Goal: Task Accomplishment & Management: Use online tool/utility

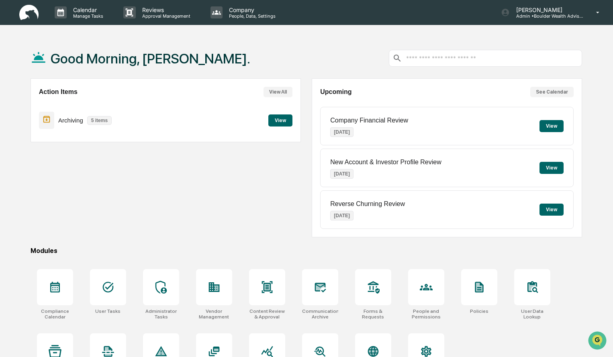
click at [286, 124] on button "View" at bounding box center [280, 120] width 24 height 12
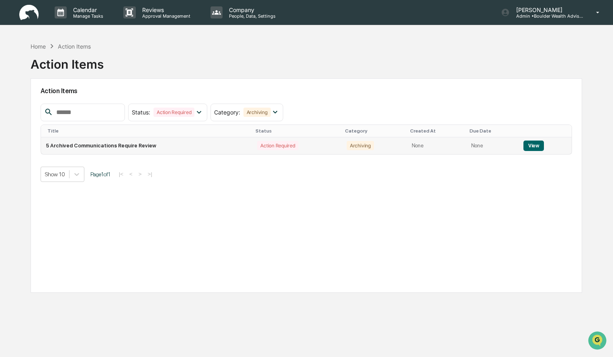
click at [534, 145] on button "View" at bounding box center [533, 146] width 20 height 10
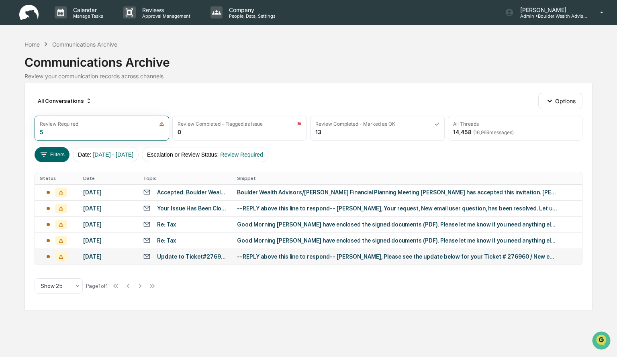
click at [376, 258] on div "--REPLY above this line to respond-- Michael, Please see the update below for y…" at bounding box center [397, 256] width 321 height 6
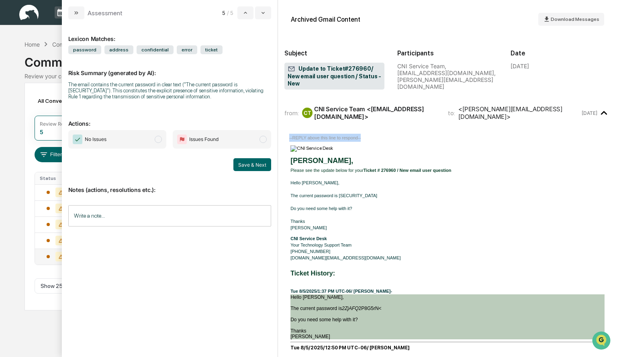
drag, startPoint x: 502, startPoint y: 123, endPoint x: 516, endPoint y: 33, distance: 91.1
click at [459, 122] on div "--REPLY above this line to respond-- Michael, Please see the update below for y…" at bounding box center [447, 325] width 326 height 406
click at [157, 144] on span "No Issues" at bounding box center [117, 139] width 98 height 18
click at [125, 216] on input "Write a note..." at bounding box center [169, 215] width 203 height 21
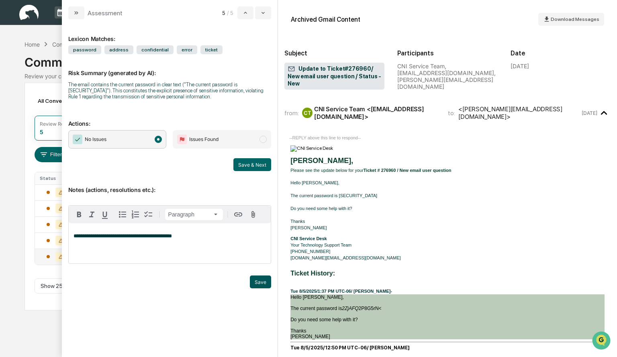
click at [260, 278] on button "Save" at bounding box center [260, 281] width 21 height 13
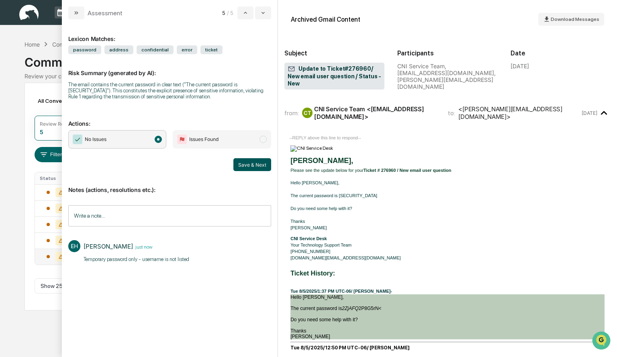
click at [259, 168] on button "Save & Next" at bounding box center [252, 164] width 38 height 13
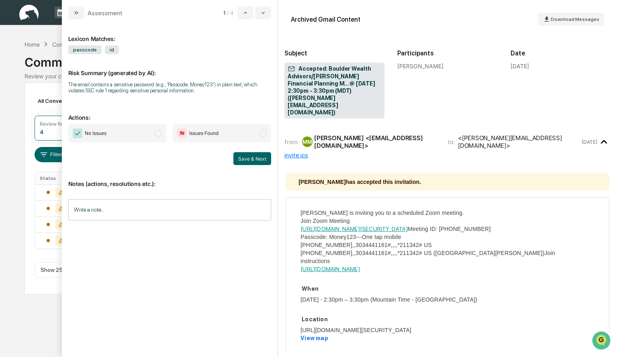
click at [139, 135] on span "No Issues" at bounding box center [117, 133] width 98 height 18
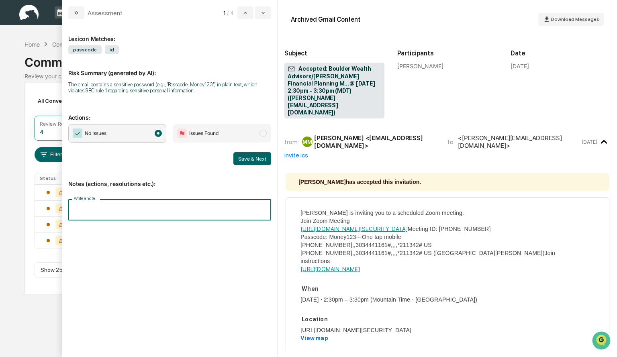
click at [123, 206] on input "Write a note..." at bounding box center [169, 209] width 203 height 21
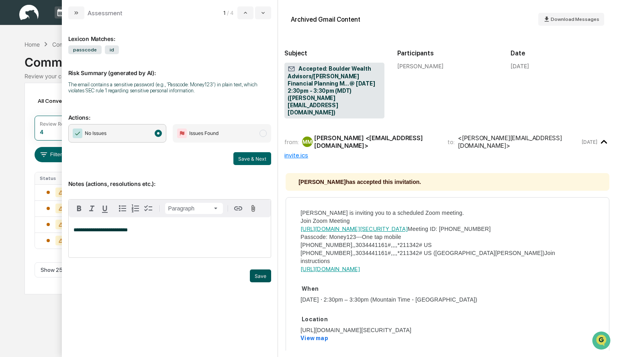
click at [262, 279] on button "Save" at bounding box center [260, 275] width 21 height 13
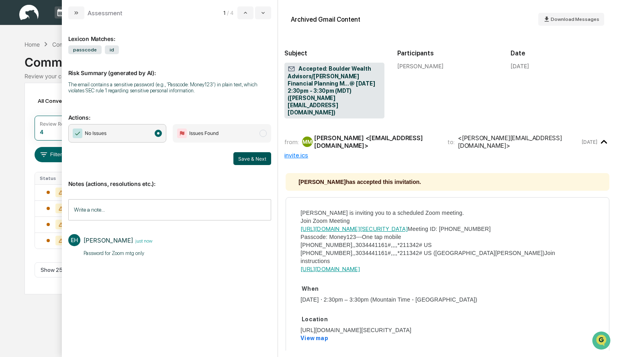
click at [263, 157] on button "Save & Next" at bounding box center [252, 158] width 38 height 13
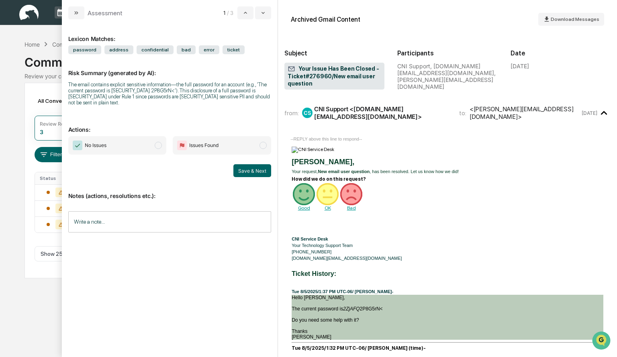
click at [114, 211] on input "Write a note..." at bounding box center [169, 221] width 203 height 21
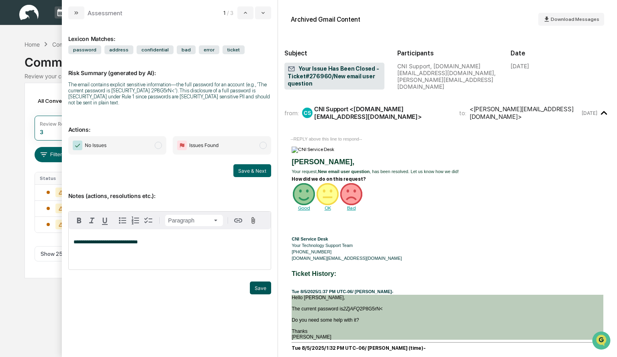
click at [263, 281] on button "Save" at bounding box center [260, 287] width 21 height 13
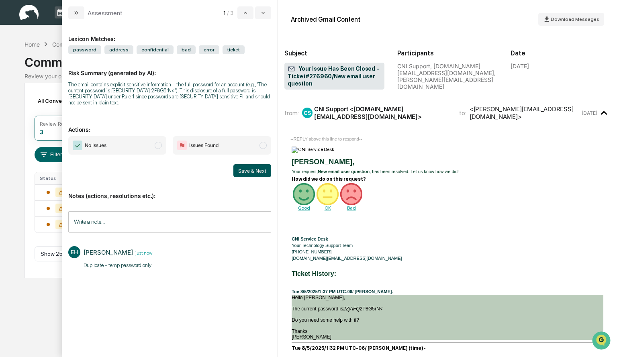
click at [255, 164] on button "Save & Next" at bounding box center [252, 170] width 38 height 13
click at [157, 142] on span "modal" at bounding box center [158, 145] width 7 height 7
click at [241, 166] on button "Save & Next" at bounding box center [252, 170] width 38 height 13
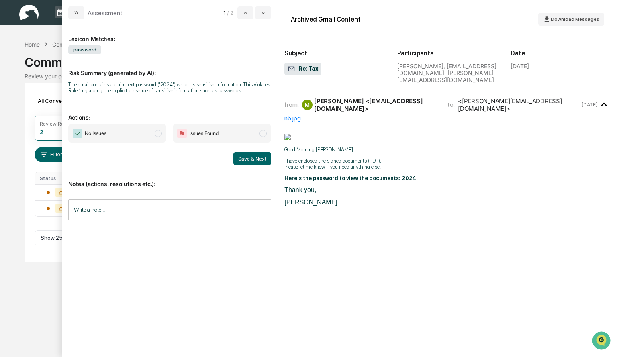
click at [146, 131] on span "No Issues" at bounding box center [117, 133] width 98 height 18
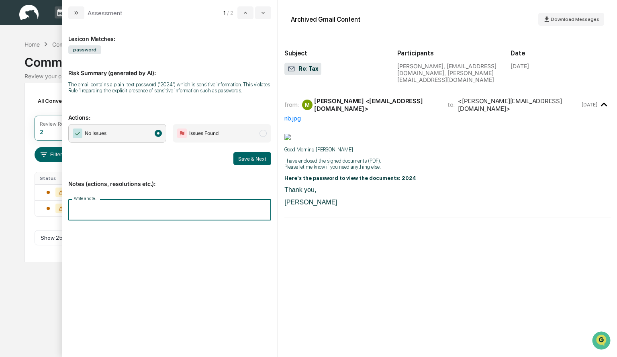
click at [106, 209] on input "Write a note..." at bounding box center [169, 209] width 203 height 21
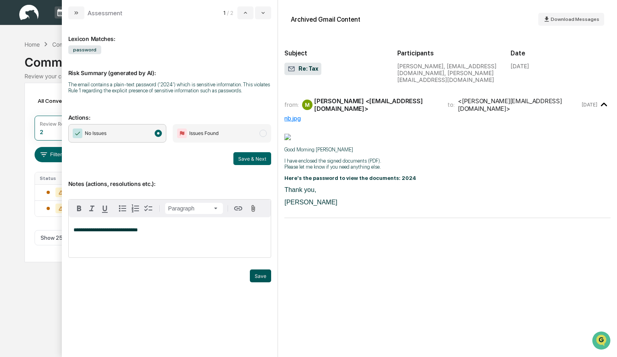
click at [259, 276] on button "Save" at bounding box center [260, 275] width 21 height 13
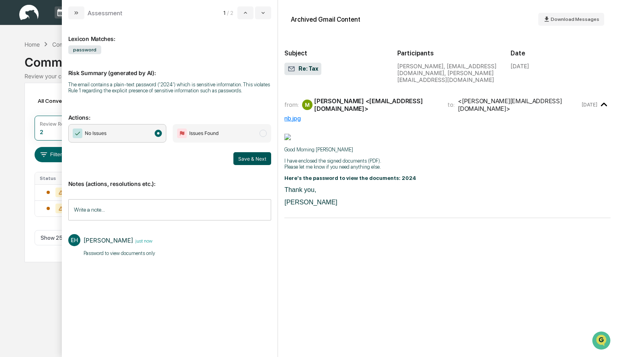
click at [256, 160] on button "Save & Next" at bounding box center [252, 158] width 38 height 13
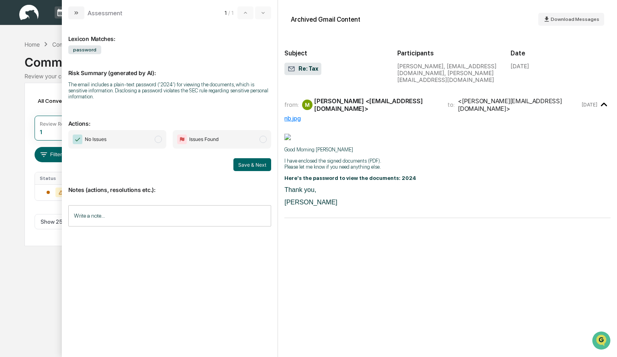
click at [135, 138] on span "No Issues" at bounding box center [117, 139] width 98 height 18
click at [96, 216] on input "Write a note..." at bounding box center [169, 215] width 203 height 21
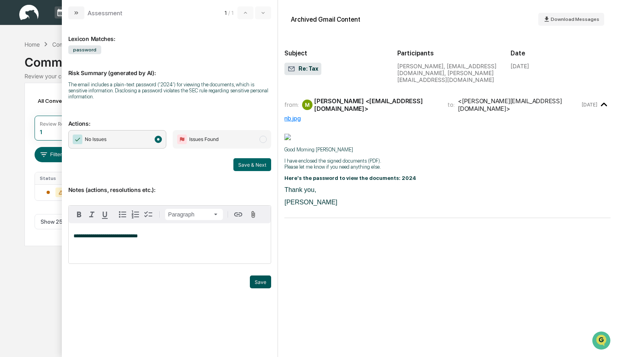
click at [260, 283] on button "Save" at bounding box center [260, 281] width 21 height 13
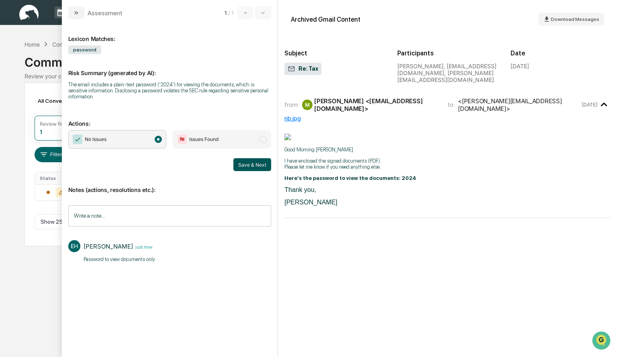
click at [257, 161] on button "Save & Next" at bounding box center [252, 164] width 38 height 13
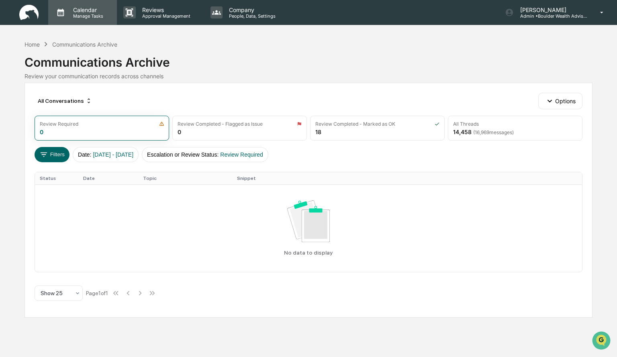
click at [93, 14] on p "Manage Tasks" at bounding box center [87, 16] width 41 height 6
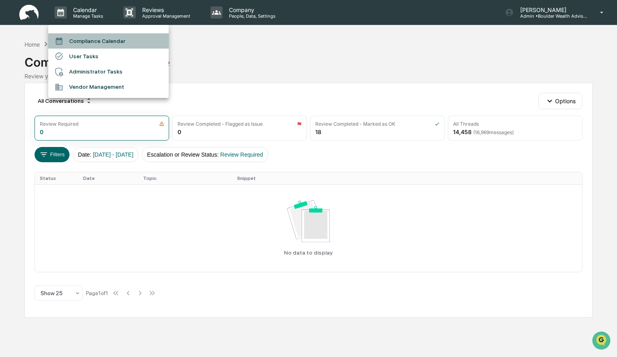
click at [94, 38] on li "Compliance Calendar" at bounding box center [108, 40] width 120 height 15
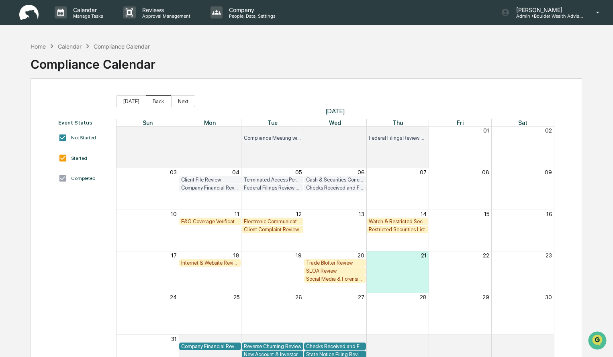
click at [151, 96] on button "Back" at bounding box center [158, 101] width 25 height 12
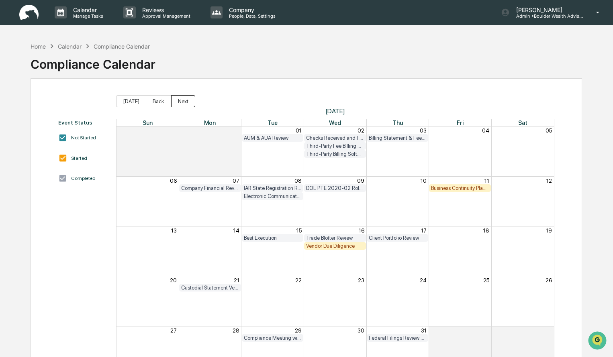
click at [178, 102] on button "Next" at bounding box center [183, 101] width 24 height 12
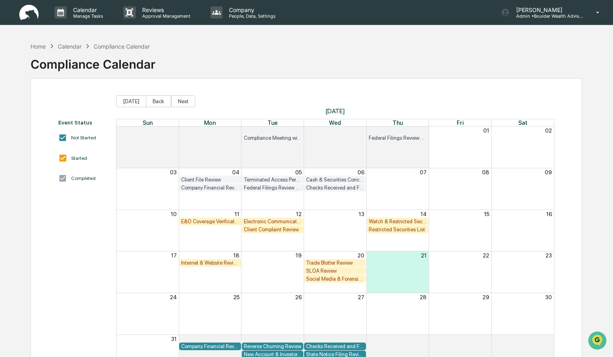
click at [208, 261] on div "Internet & Website Review" at bounding box center [210, 263] width 58 height 6
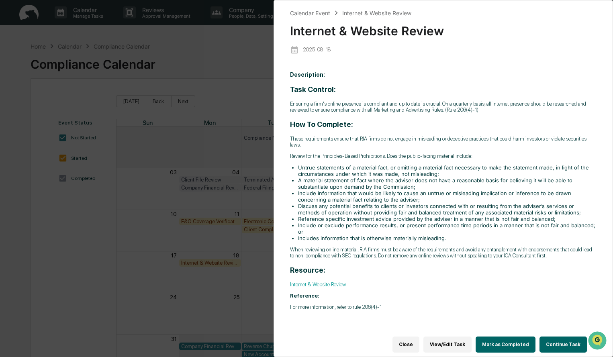
click at [564, 343] on button "Continue Task" at bounding box center [562, 344] width 47 height 16
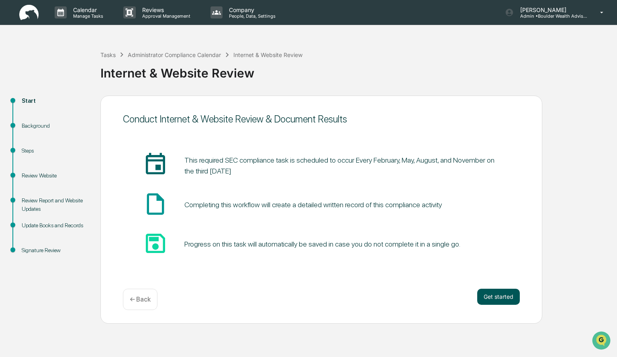
click at [502, 299] on button "Get started" at bounding box center [498, 297] width 43 height 16
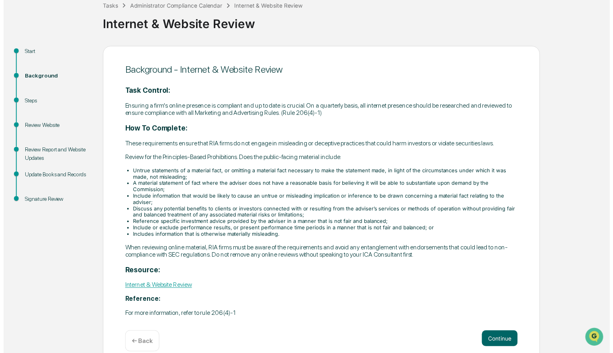
scroll to position [55, 0]
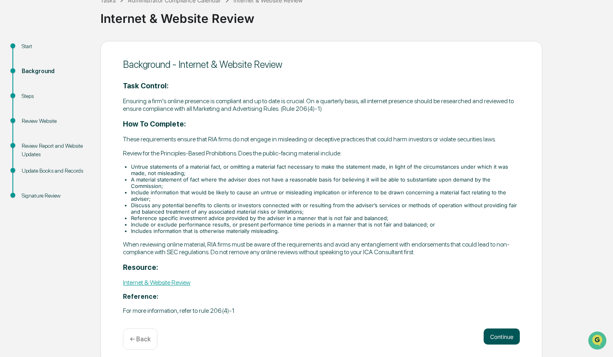
click at [506, 331] on button "Continue" at bounding box center [501, 336] width 36 height 16
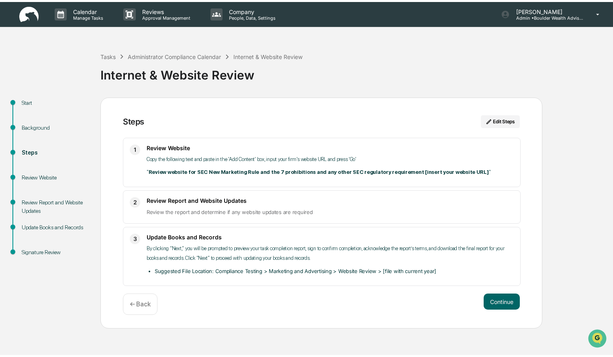
scroll to position [0, 0]
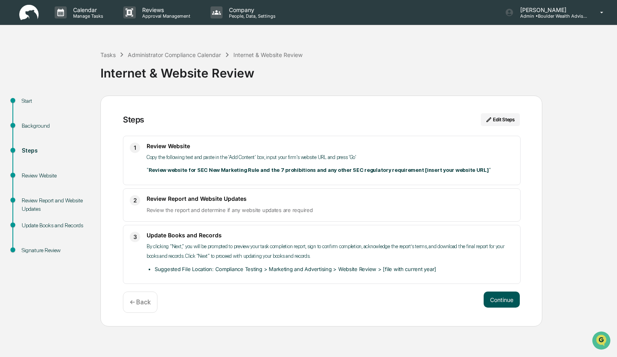
click at [494, 302] on button "Continue" at bounding box center [501, 300] width 36 height 16
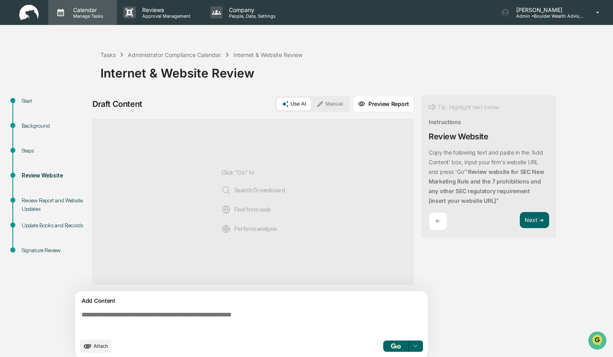
click at [88, 5] on div "Calendar Manage Tasks" at bounding box center [82, 12] width 69 height 25
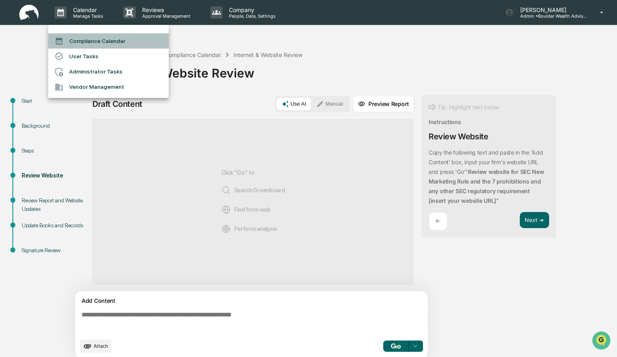
click at [86, 43] on li "Compliance Calendar" at bounding box center [108, 40] width 120 height 15
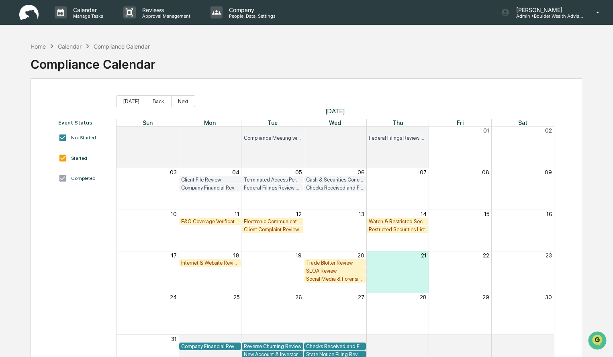
click at [228, 220] on div "E&O Coverage Verification" at bounding box center [210, 221] width 58 height 6
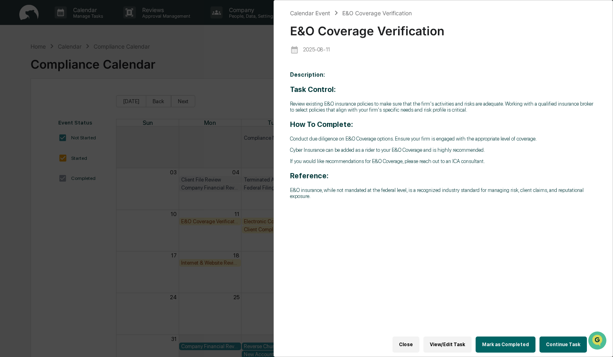
click at [551, 340] on button "Continue Task" at bounding box center [562, 344] width 47 height 16
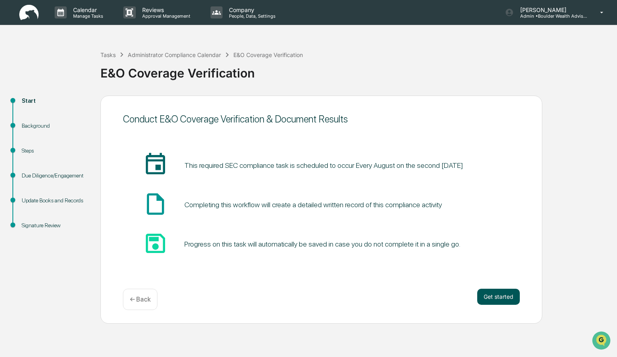
click at [490, 290] on button "Get started" at bounding box center [498, 297] width 43 height 16
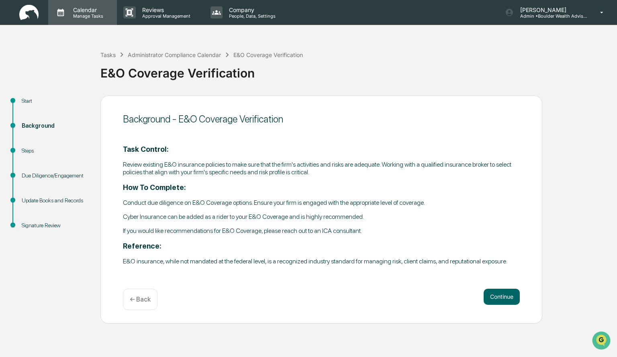
click at [90, 7] on p "Calendar" at bounding box center [87, 9] width 41 height 7
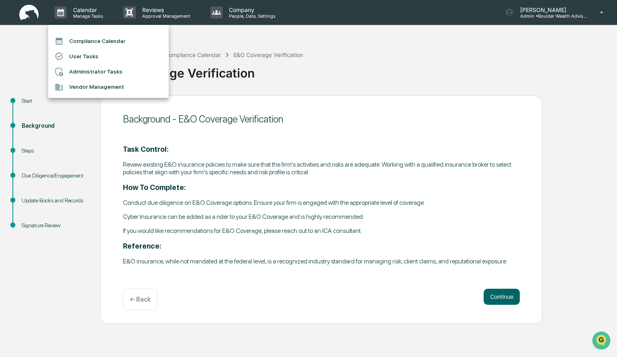
click at [93, 39] on li "Compliance Calendar" at bounding box center [108, 40] width 120 height 15
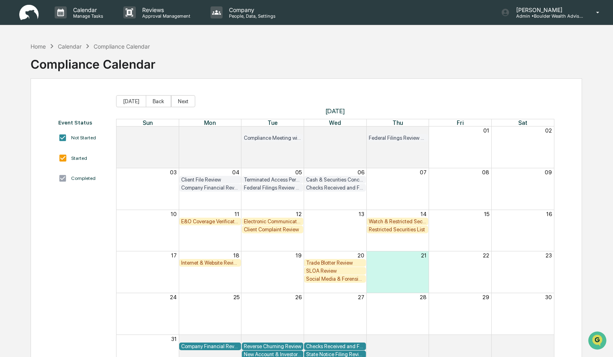
click at [288, 230] on div "Client Complaint Review" at bounding box center [273, 229] width 58 height 6
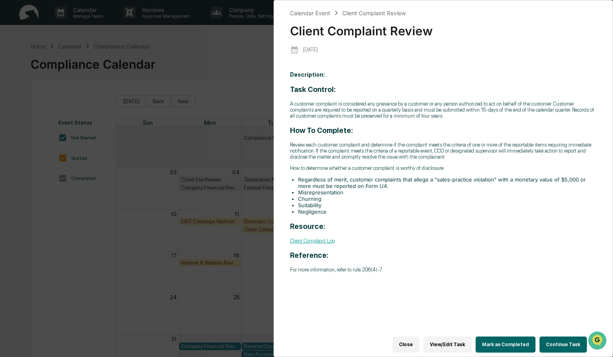
click at [414, 338] on button "Close" at bounding box center [405, 344] width 27 height 16
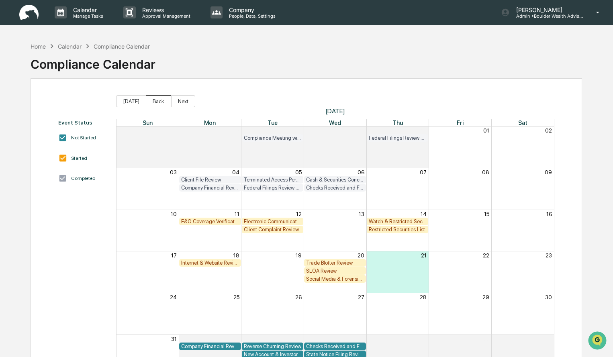
click at [161, 102] on button "Back" at bounding box center [158, 101] width 25 height 12
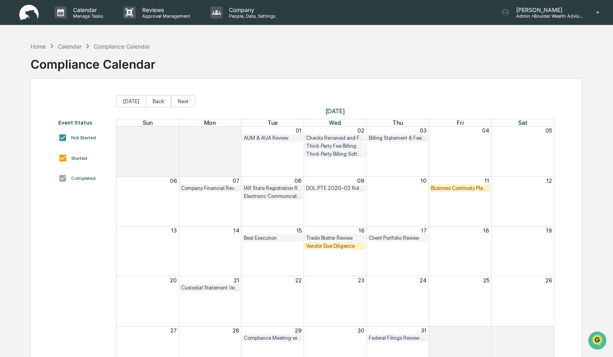
click at [344, 237] on div "Trade Blotter Review" at bounding box center [335, 238] width 58 height 6
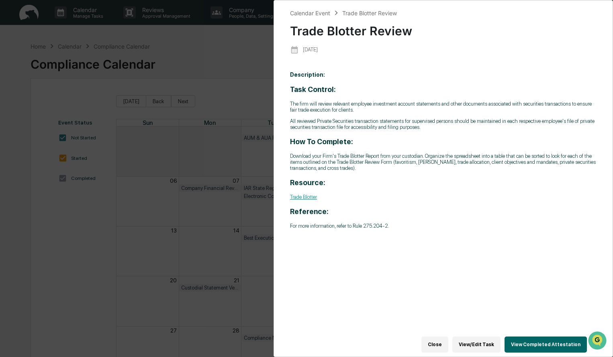
click at [532, 340] on button "View Completed Attestation" at bounding box center [545, 344] width 82 height 16
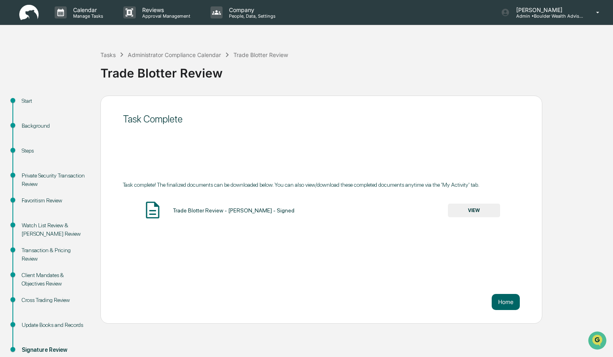
click at [479, 211] on button "VIEW" at bounding box center [474, 211] width 52 height 14
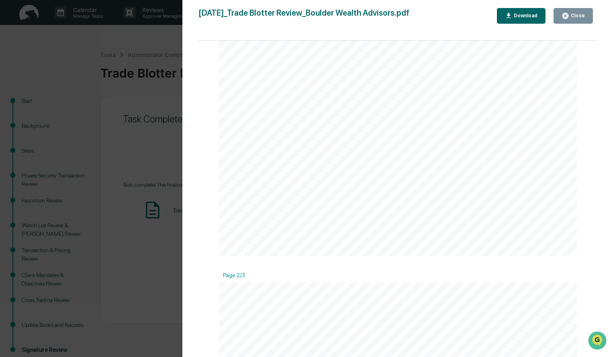
scroll to position [314, 0]
click at [567, 19] on icon "button" at bounding box center [565, 16] width 8 height 8
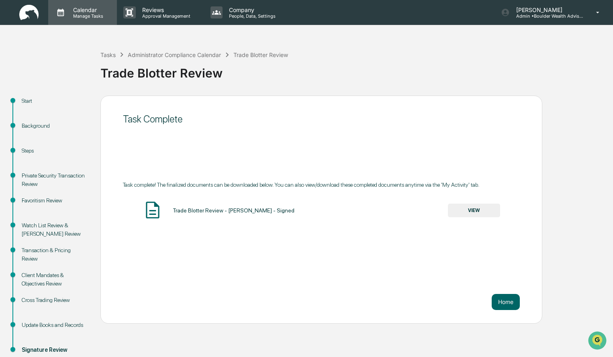
click at [84, 12] on p "Calendar" at bounding box center [87, 9] width 41 height 7
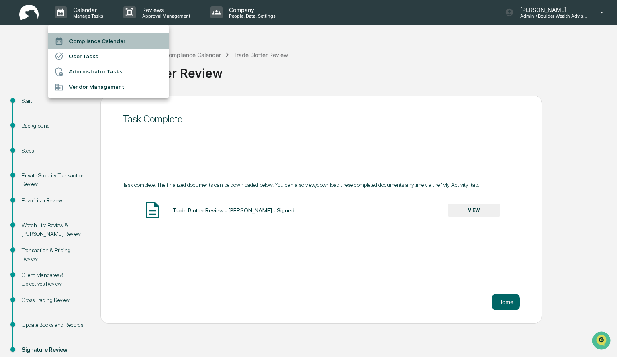
click at [100, 42] on li "Compliance Calendar" at bounding box center [108, 40] width 120 height 15
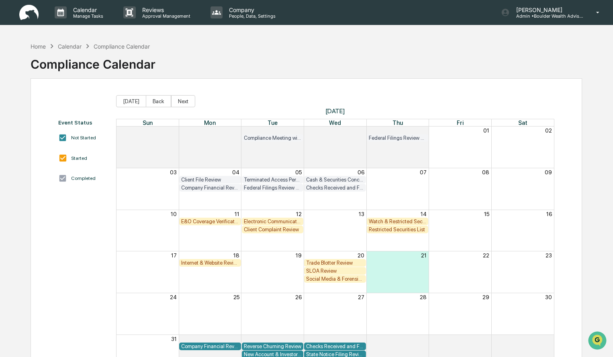
click at [349, 262] on div "Trade Blotter Review" at bounding box center [335, 263] width 58 height 6
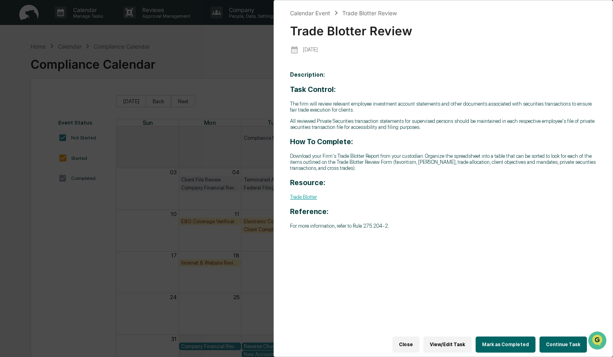
click at [552, 345] on button "Continue Task" at bounding box center [562, 344] width 47 height 16
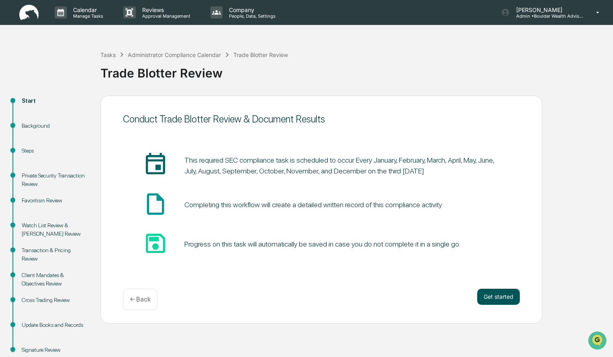
click at [504, 296] on button "Get started" at bounding box center [498, 297] width 43 height 16
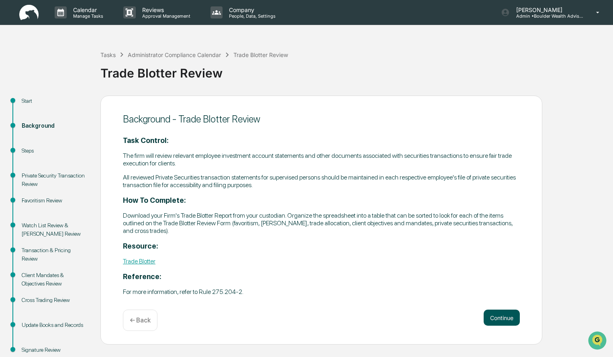
click at [496, 319] on button "Continue" at bounding box center [501, 318] width 36 height 16
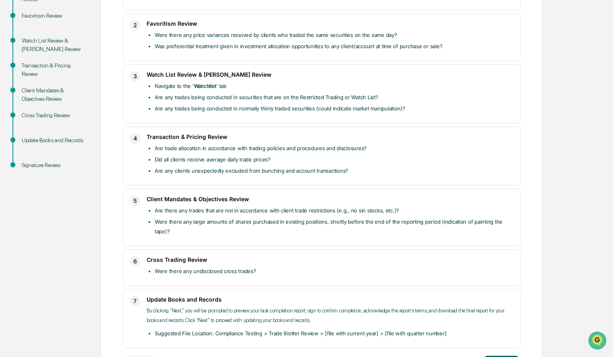
scroll to position [209, 0]
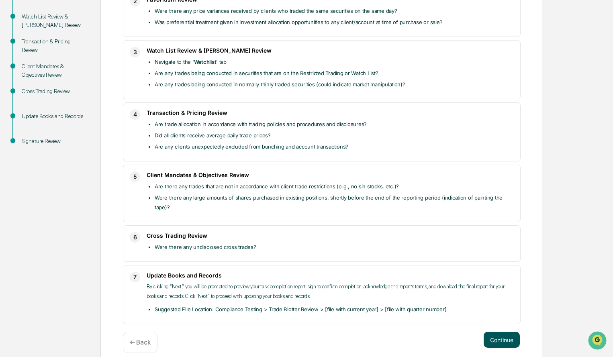
click at [503, 333] on button "Continue" at bounding box center [501, 340] width 36 height 16
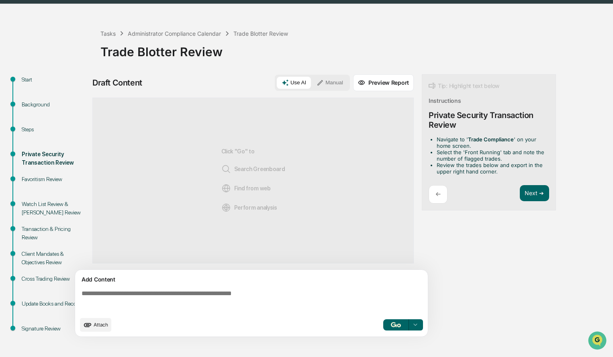
scroll to position [21, 0]
click at [332, 84] on button "Manual" at bounding box center [330, 83] width 36 height 12
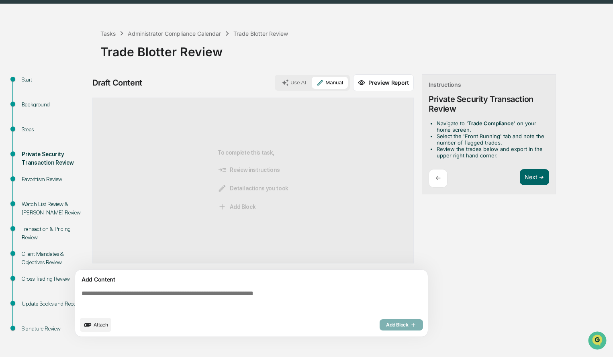
click at [219, 315] on textarea at bounding box center [252, 301] width 349 height 29
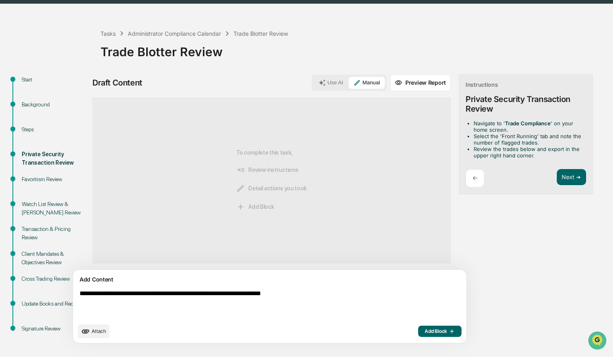
type textarea "**********"
click at [424, 332] on span "Add Block" at bounding box center [439, 331] width 31 height 6
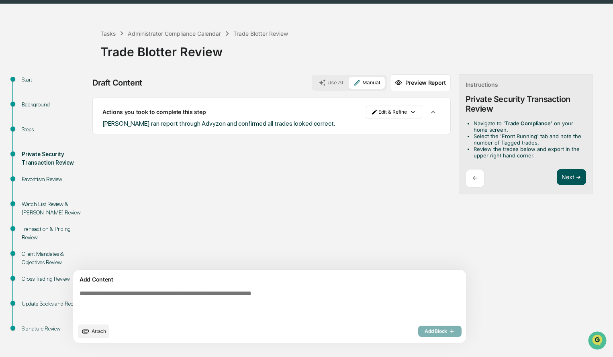
click at [557, 173] on button "Next ➔" at bounding box center [571, 177] width 29 height 16
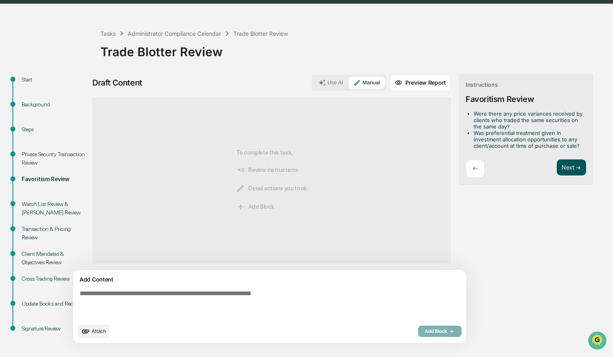
click at [557, 162] on button "Next ➔" at bounding box center [571, 167] width 29 height 16
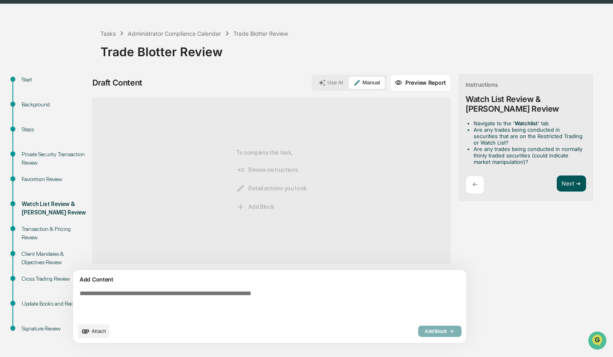
click at [557, 186] on button "Next ➔" at bounding box center [571, 183] width 29 height 16
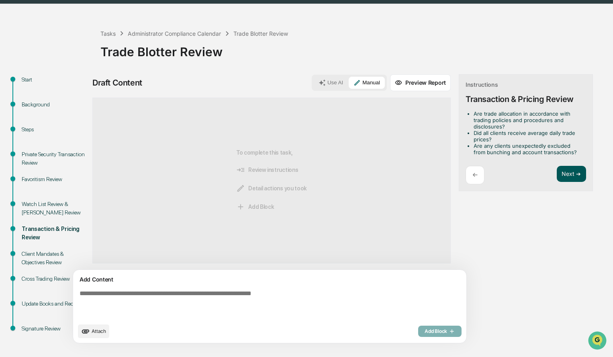
click at [557, 174] on button "Next ➔" at bounding box center [571, 174] width 29 height 16
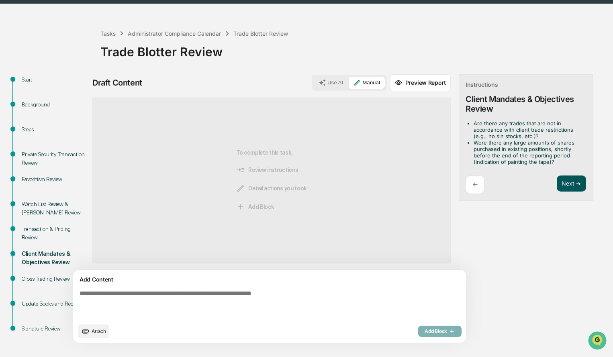
click at [557, 183] on button "Next ➔" at bounding box center [571, 183] width 29 height 16
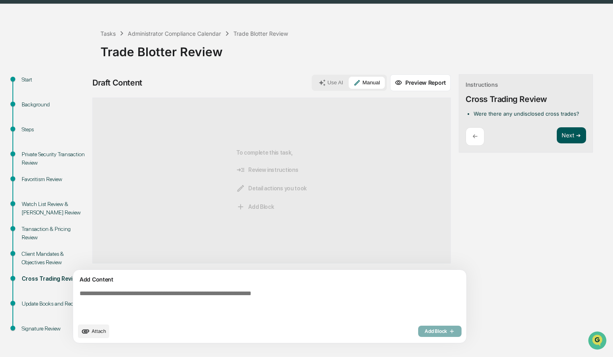
click at [557, 136] on button "Next ➔" at bounding box center [571, 135] width 29 height 16
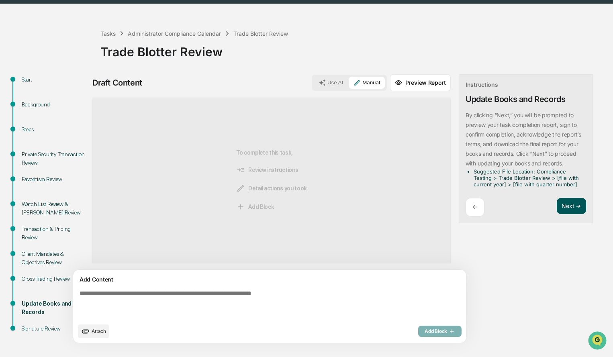
click at [557, 212] on button "Next ➔" at bounding box center [571, 206] width 29 height 16
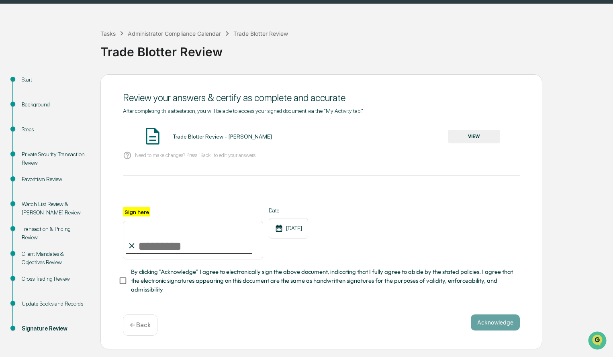
click at [470, 140] on button "VIEW" at bounding box center [474, 137] width 52 height 14
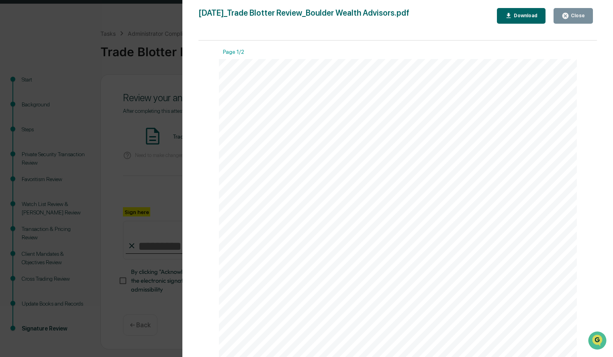
click at [577, 17] on div "Close" at bounding box center [577, 16] width 16 height 6
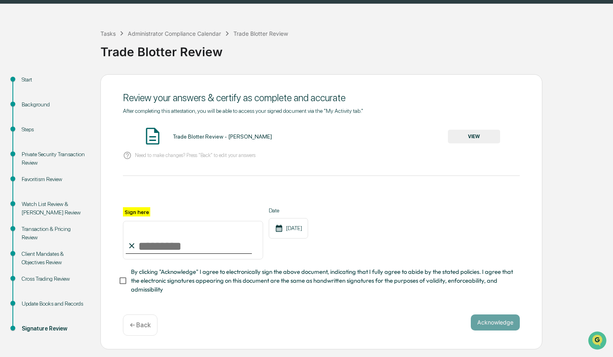
click at [171, 245] on input "Sign here" at bounding box center [193, 240] width 140 height 39
type input "**********"
click at [497, 328] on button "Acknowledge" at bounding box center [495, 322] width 49 height 16
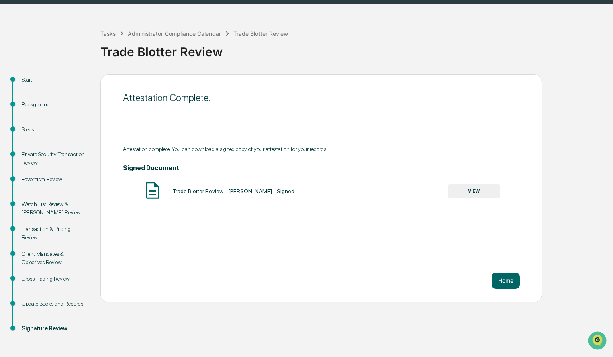
click at [487, 192] on button "VIEW" at bounding box center [474, 191] width 52 height 14
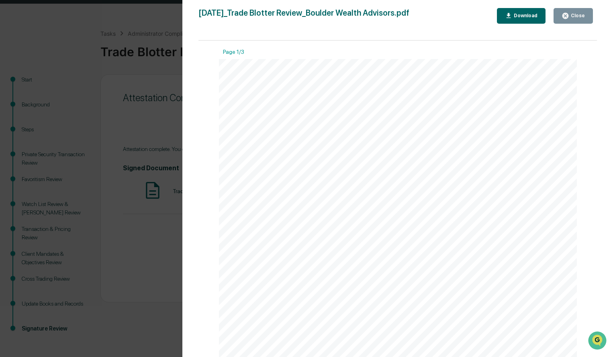
click at [524, 17] on div "Download" at bounding box center [524, 16] width 25 height 6
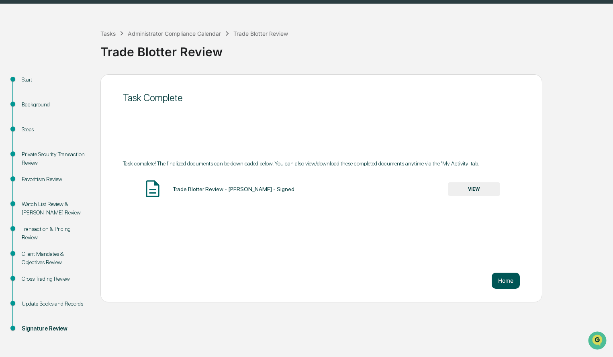
click at [507, 279] on button "Home" at bounding box center [505, 281] width 28 height 16
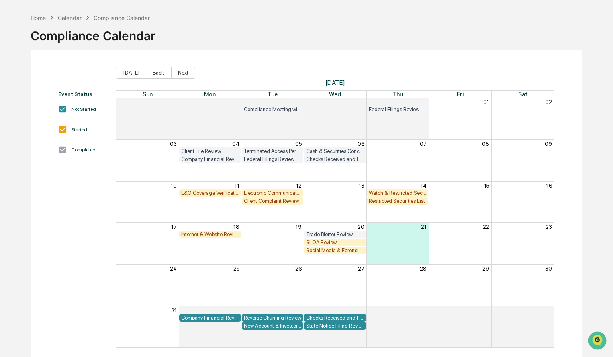
scroll to position [38, 0]
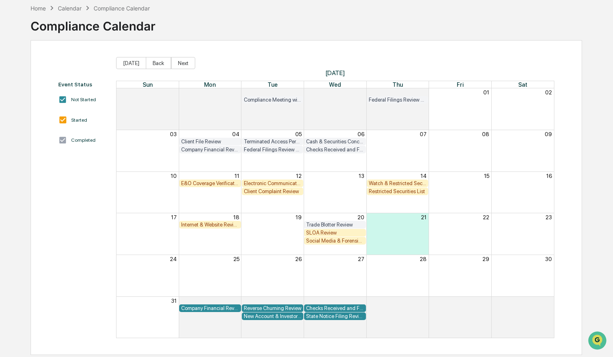
click at [286, 183] on div "Electronic Communication Review" at bounding box center [273, 183] width 58 height 6
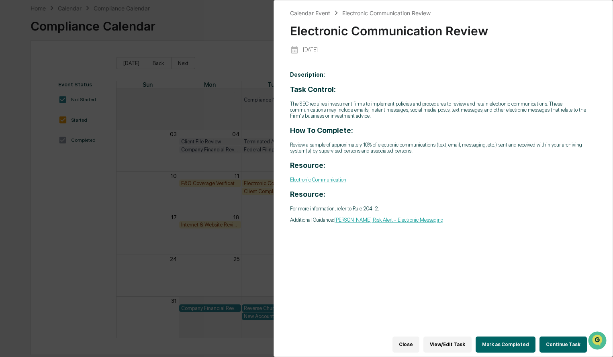
click at [408, 339] on button "Close" at bounding box center [405, 344] width 27 height 16
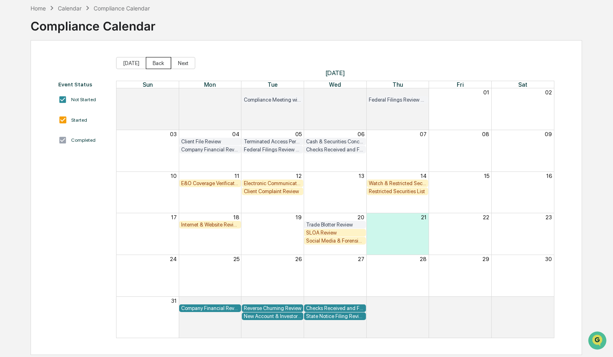
click at [160, 61] on button "Back" at bounding box center [158, 63] width 25 height 12
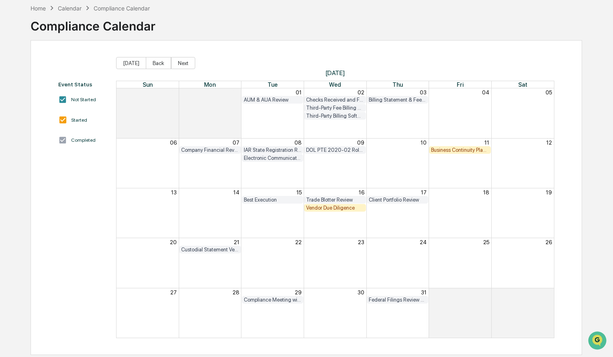
click at [283, 157] on div "Electronic Communication Review" at bounding box center [273, 158] width 58 height 6
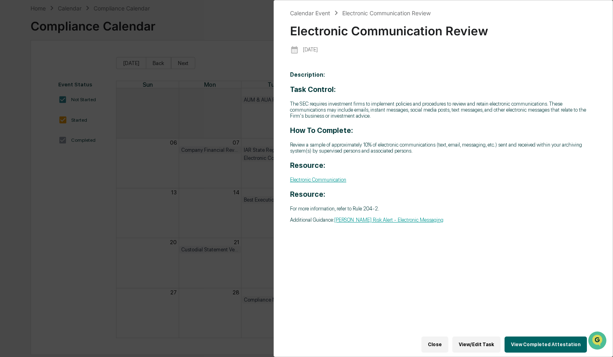
click at [527, 336] on button "View Completed Attestation" at bounding box center [545, 344] width 82 height 16
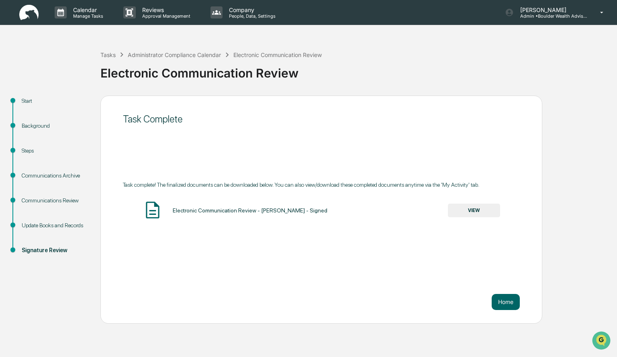
click at [480, 212] on button "VIEW" at bounding box center [474, 211] width 52 height 14
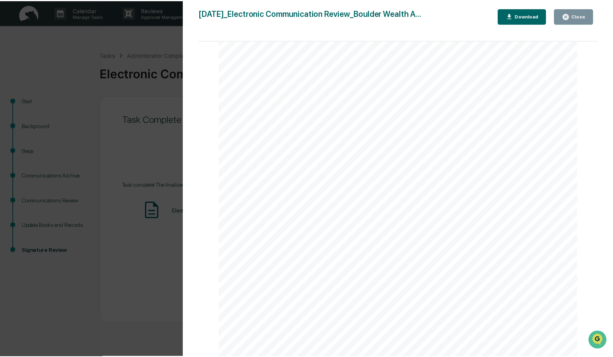
scroll to position [208, 0]
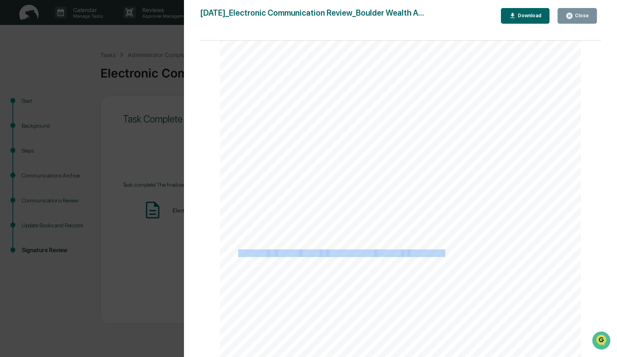
drag, startPoint x: 236, startPoint y: 253, endPoint x: 443, endPoint y: 252, distance: 206.8
click at [443, 252] on div "August 6, 2025 Boulder Wealth Advisors Electronic Communication Review Backgrou…" at bounding box center [400, 106] width 361 height 510
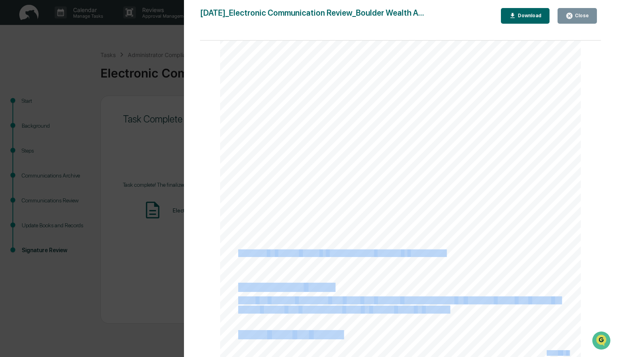
click at [394, 251] on span "Archives" at bounding box center [387, 253] width 25 height 7
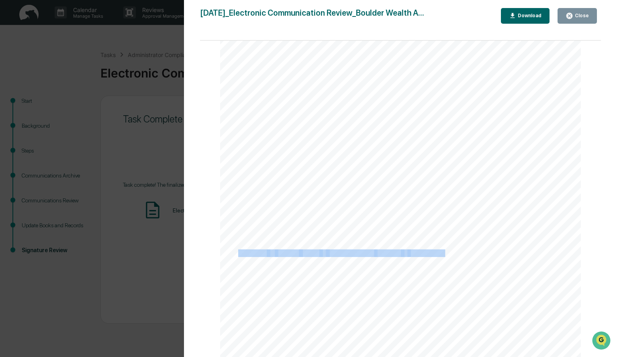
drag, startPoint x: 237, startPoint y: 252, endPoint x: 442, endPoint y: 251, distance: 204.4
click at [442, 251] on div "August 6, 2025 Boulder Wealth Advisors Electronic Communication Review Backgrou…" at bounding box center [400, 106] width 361 height 510
copy div "Reviewed all flagged emails in Communication Archives in Greenboard"
click at [577, 20] on button "Close" at bounding box center [576, 16] width 39 height 16
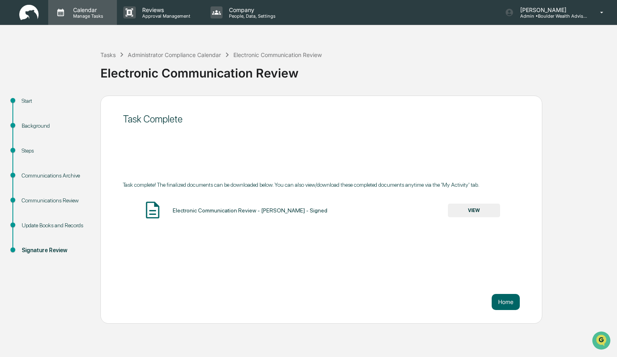
click at [89, 13] on p "Manage Tasks" at bounding box center [87, 16] width 41 height 6
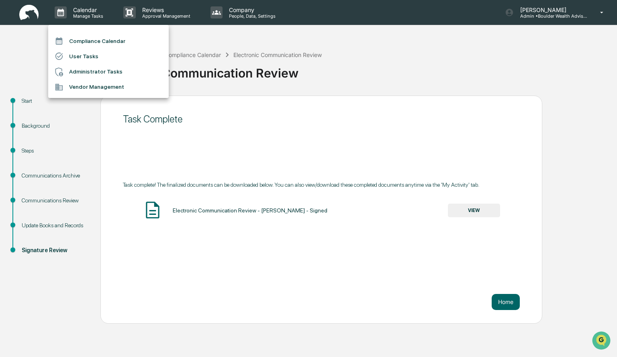
click at [96, 39] on li "Compliance Calendar" at bounding box center [108, 40] width 120 height 15
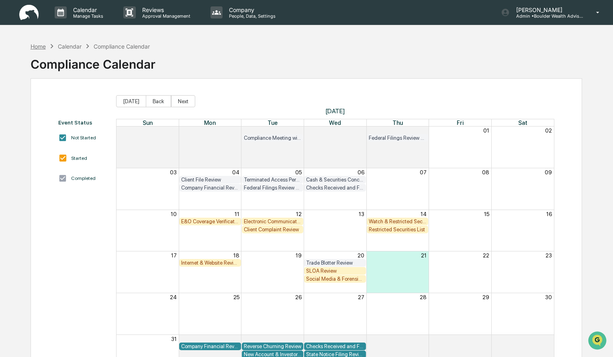
click at [38, 48] on div "Home" at bounding box center [38, 46] width 15 height 7
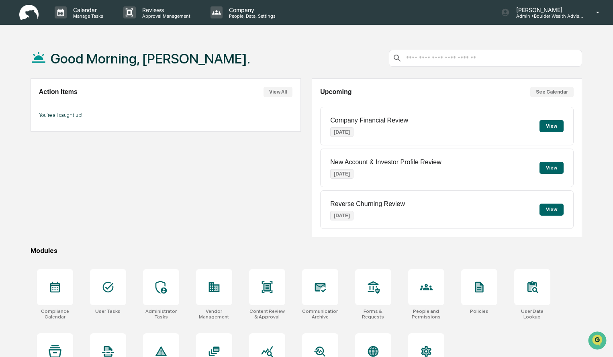
scroll to position [38, 0]
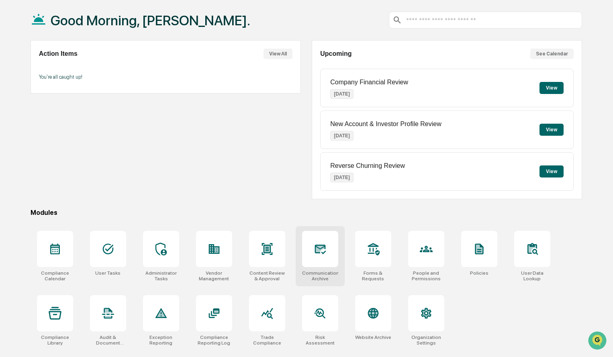
click at [315, 244] on icon at bounding box center [320, 249] width 13 height 13
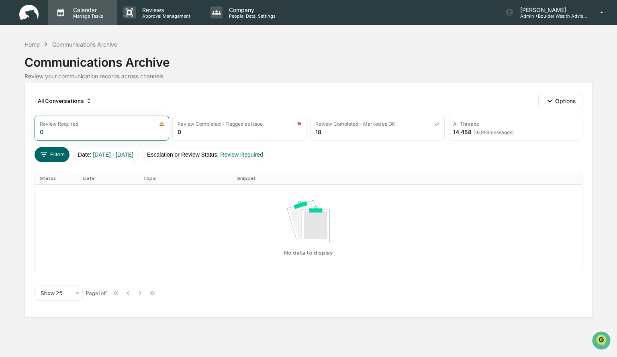
click at [82, 17] on p "Manage Tasks" at bounding box center [87, 16] width 41 height 6
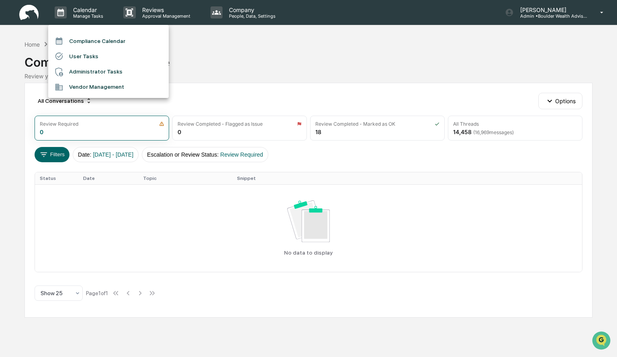
click at [90, 43] on li "Compliance Calendar" at bounding box center [108, 40] width 120 height 15
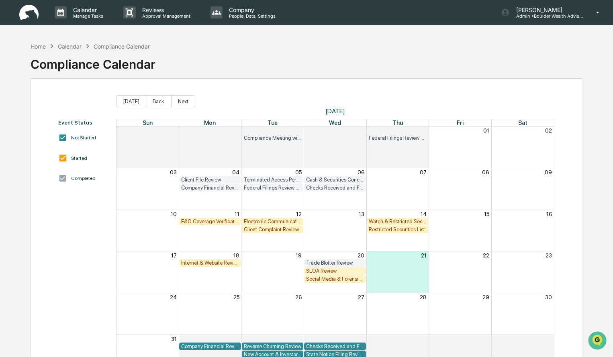
click at [288, 220] on div "Electronic Communication Review" at bounding box center [273, 221] width 58 height 6
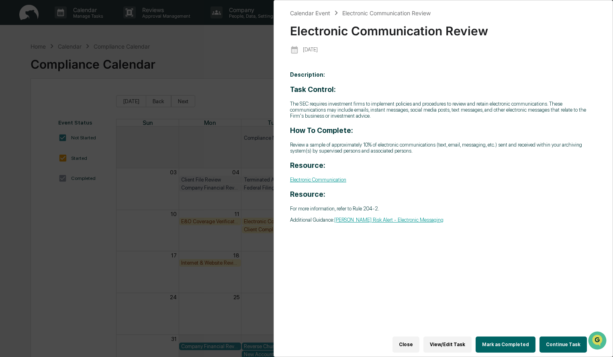
click at [563, 339] on button "Continue Task" at bounding box center [562, 344] width 47 height 16
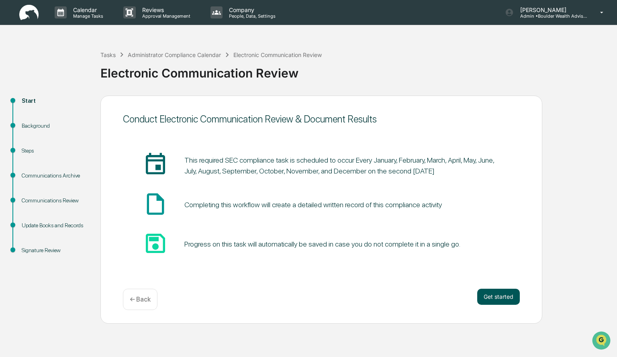
click at [506, 296] on button "Get started" at bounding box center [498, 297] width 43 height 16
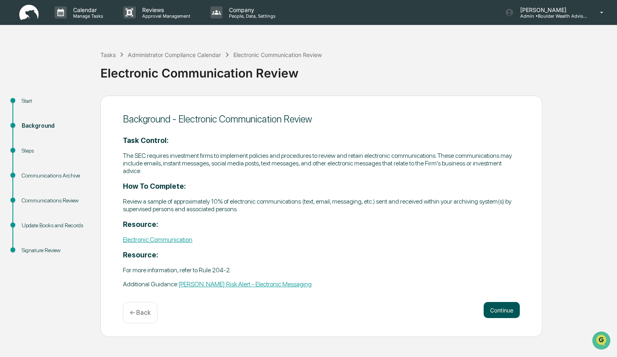
click at [505, 313] on button "Continue" at bounding box center [501, 310] width 36 height 16
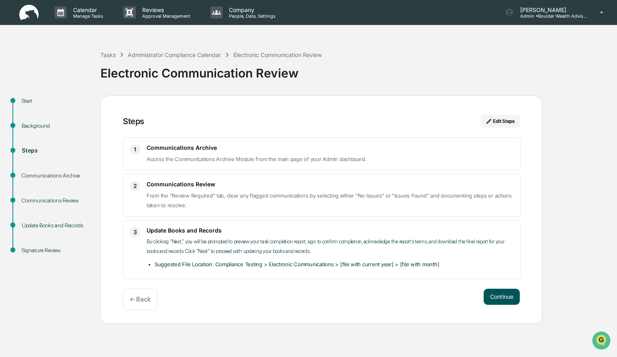
click at [505, 297] on button "Continue" at bounding box center [501, 297] width 36 height 16
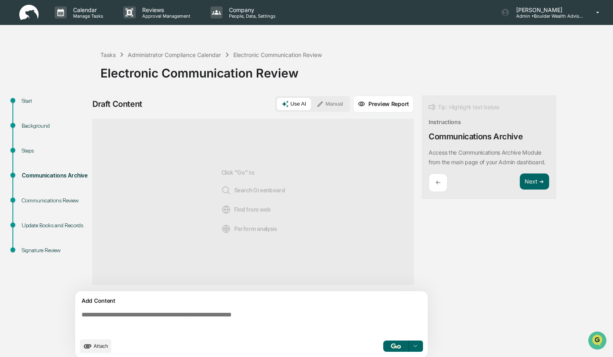
click at [334, 104] on button "Manual" at bounding box center [330, 104] width 36 height 12
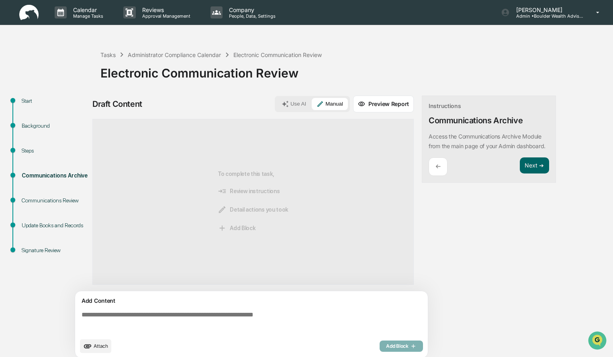
click at [165, 312] on textarea at bounding box center [252, 322] width 349 height 29
paste textarea "**********"
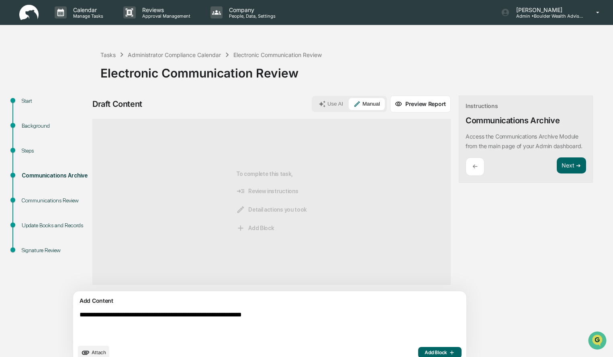
type textarea "**********"
click at [424, 349] on span "Add Block" at bounding box center [439, 352] width 31 height 6
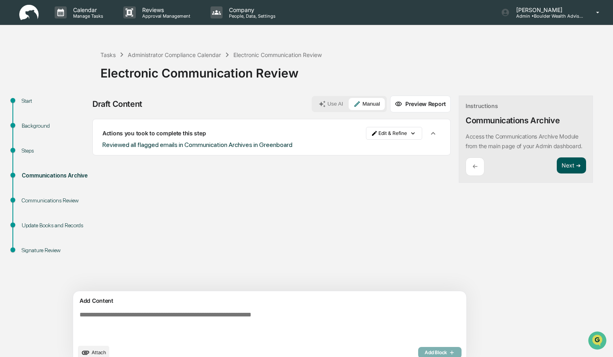
click at [557, 174] on button "Next ➔" at bounding box center [571, 165] width 29 height 16
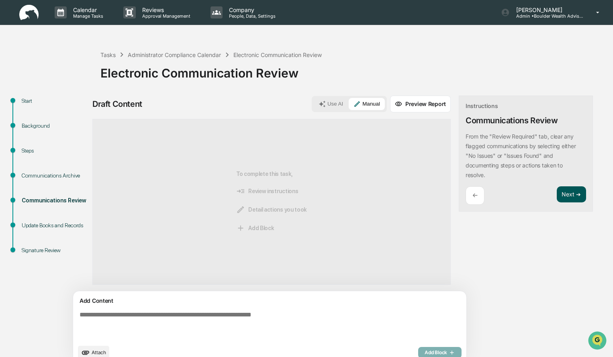
click at [557, 192] on button "Next ➔" at bounding box center [571, 194] width 29 height 16
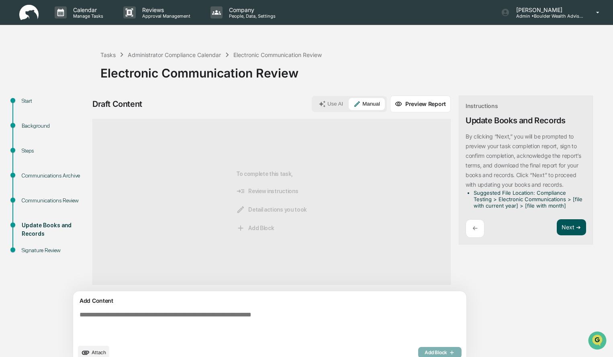
click at [557, 227] on button "Next ➔" at bounding box center [571, 227] width 29 height 16
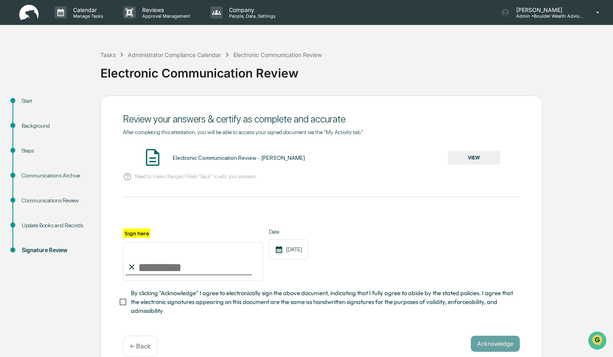
click at [466, 159] on button "VIEW" at bounding box center [474, 158] width 52 height 14
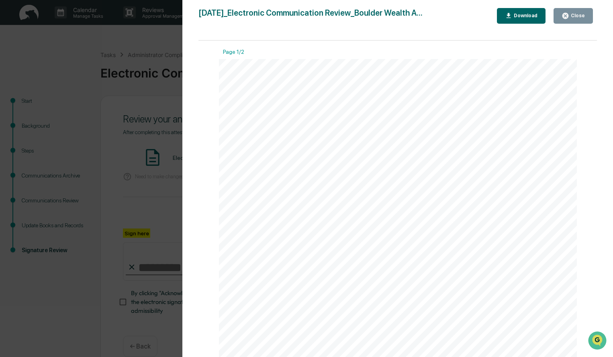
click at [569, 14] on icon "button" at bounding box center [565, 16] width 8 height 8
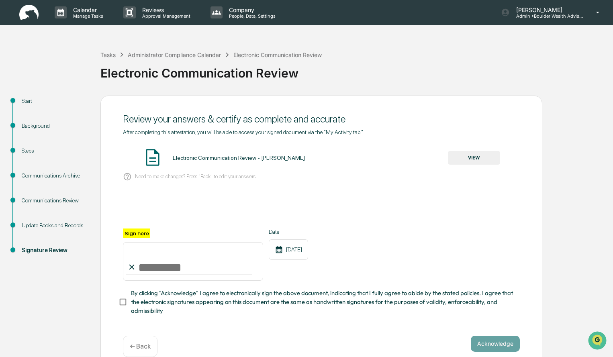
click at [165, 271] on input "Sign here" at bounding box center [193, 261] width 140 height 39
type input "**********"
click at [494, 348] on button "Acknowledge" at bounding box center [495, 344] width 49 height 16
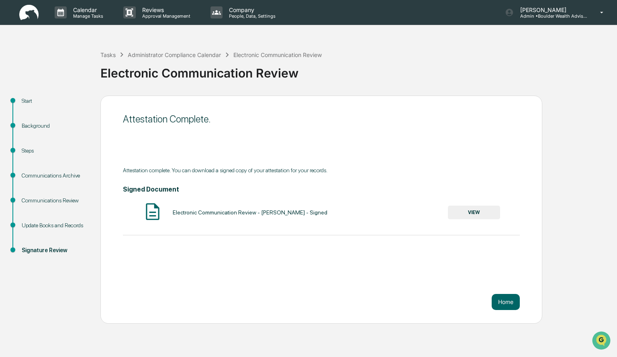
click at [479, 215] on button "VIEW" at bounding box center [474, 213] width 52 height 14
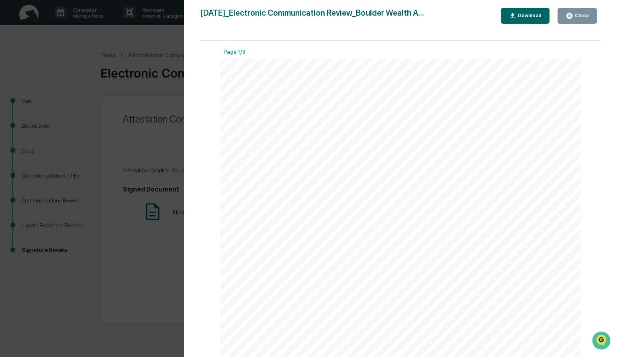
click at [532, 16] on div "Download" at bounding box center [528, 16] width 25 height 6
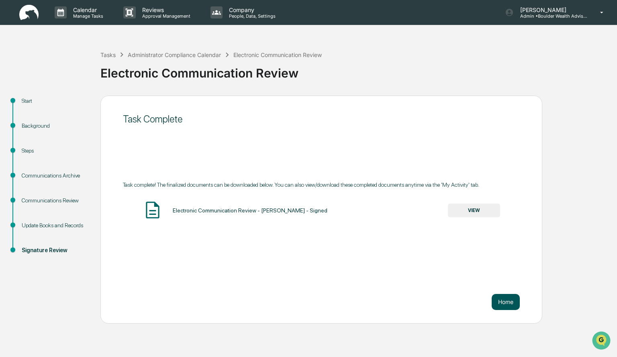
click at [504, 299] on button "Home" at bounding box center [505, 302] width 28 height 16
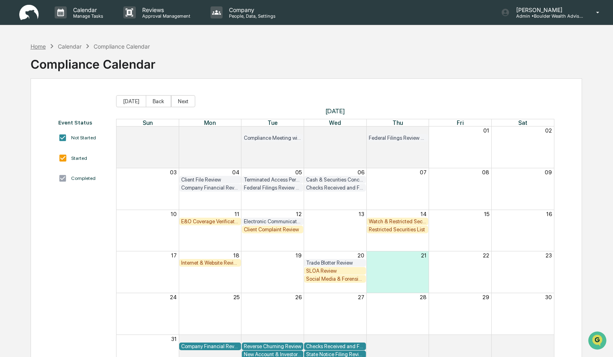
click at [40, 49] on div "Home" at bounding box center [38, 46] width 15 height 7
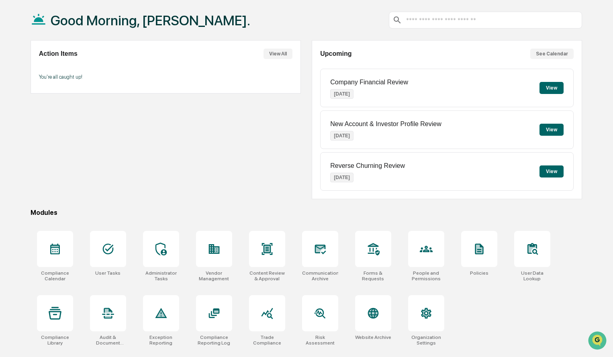
scroll to position [36, 0]
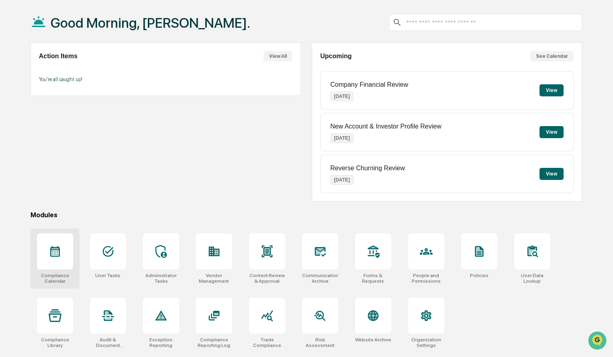
click at [58, 262] on div at bounding box center [55, 251] width 36 height 36
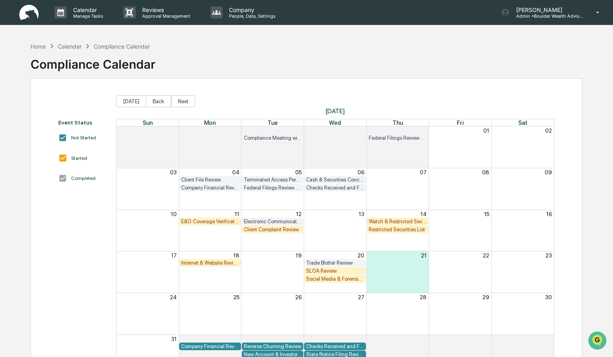
click at [210, 263] on div "Internet & Website Review" at bounding box center [210, 263] width 58 height 6
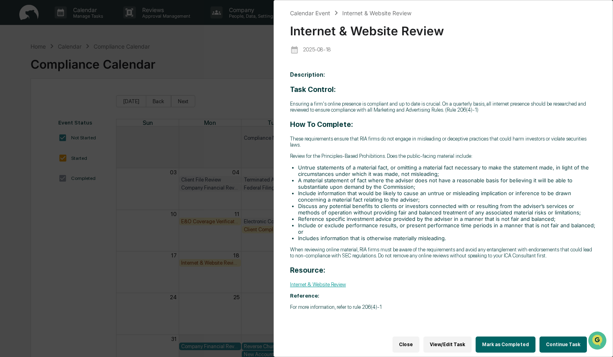
click at [560, 340] on button "Continue Task" at bounding box center [562, 344] width 47 height 16
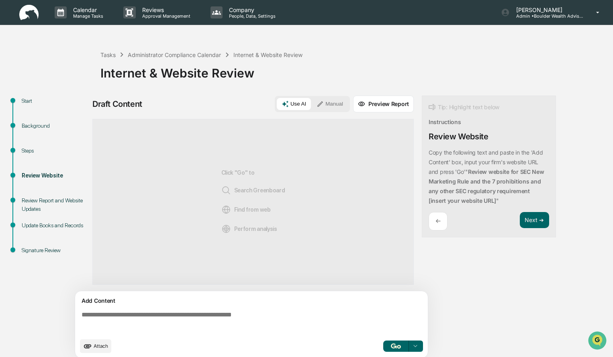
click at [296, 106] on button "Use AI" at bounding box center [294, 104] width 34 height 12
click at [165, 312] on textarea at bounding box center [252, 322] width 349 height 29
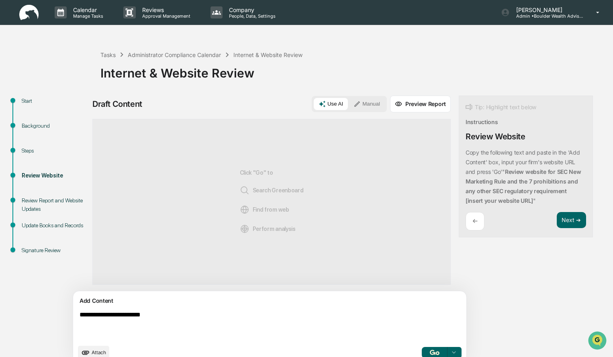
type textarea "**********"
click at [422, 348] on button "button" at bounding box center [435, 352] width 26 height 11
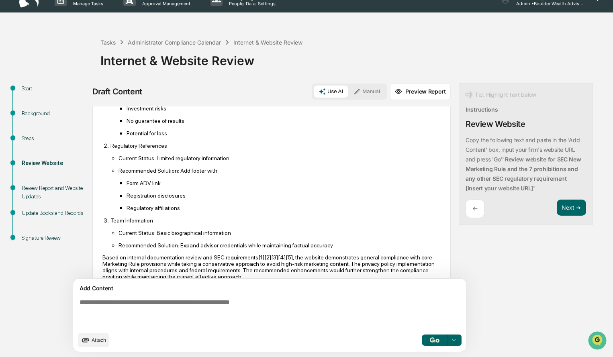
scroll to position [487, 0]
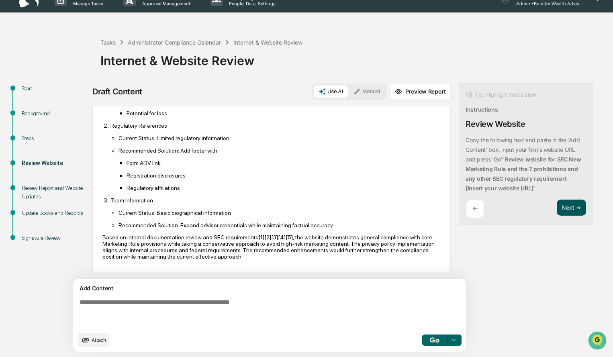
click at [557, 209] on button "Next ➔" at bounding box center [571, 208] width 29 height 16
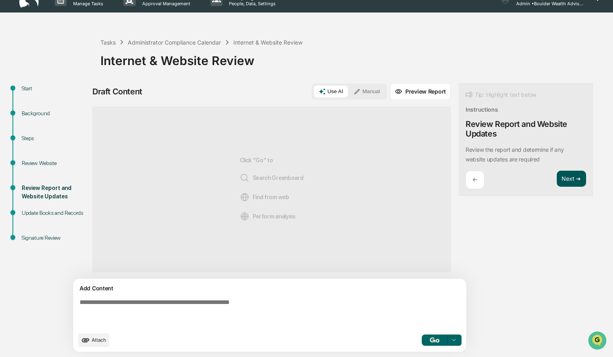
scroll to position [0, 0]
click at [401, 97] on button "Preview Report" at bounding box center [420, 91] width 61 height 17
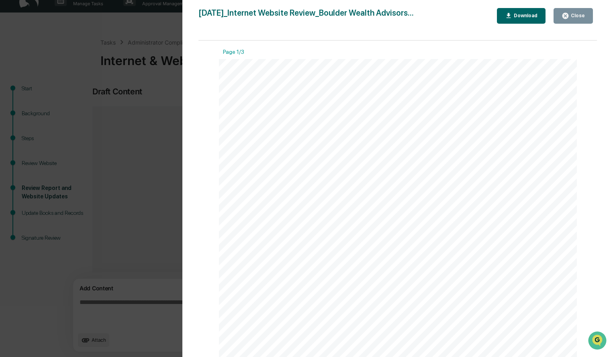
click at [240, 250] on span "###" at bounding box center [244, 246] width 14 height 7
click at [224, 155] on div "August 21, 2025 Boulder Wealth Advisors Internet & Website Review Background an…" at bounding box center [398, 312] width 358 height 506
click at [571, 19] on div "Close" at bounding box center [572, 16] width 23 height 8
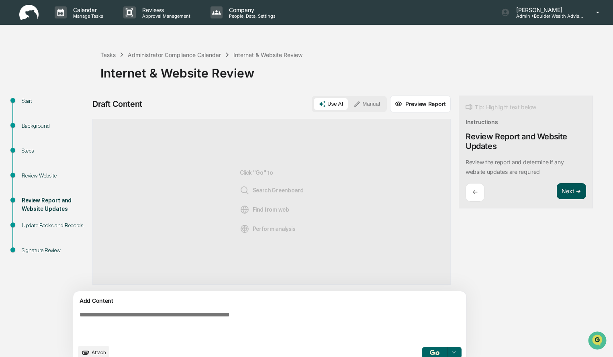
click at [557, 192] on button "Next ➔" at bounding box center [571, 191] width 29 height 16
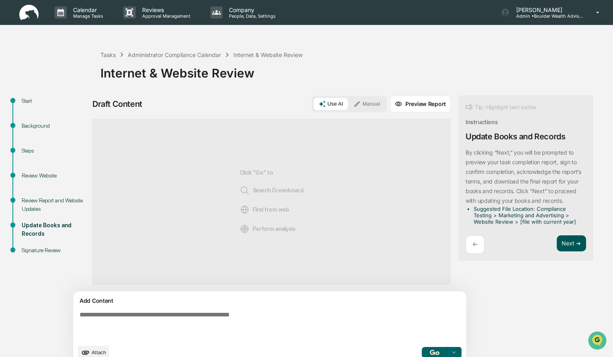
drag, startPoint x: 532, startPoint y: 244, endPoint x: 526, endPoint y: 241, distance: 7.4
click at [557, 241] on button "Next ➔" at bounding box center [571, 243] width 29 height 16
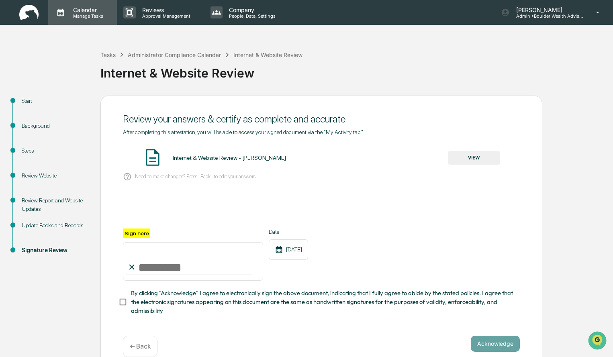
click at [83, 11] on p "Calendar" at bounding box center [87, 9] width 41 height 7
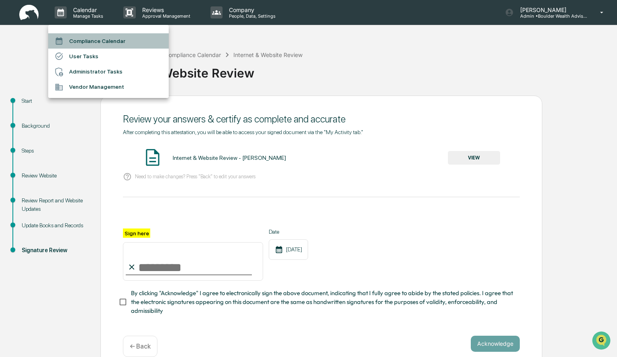
click at [94, 39] on li "Compliance Calendar" at bounding box center [108, 40] width 120 height 15
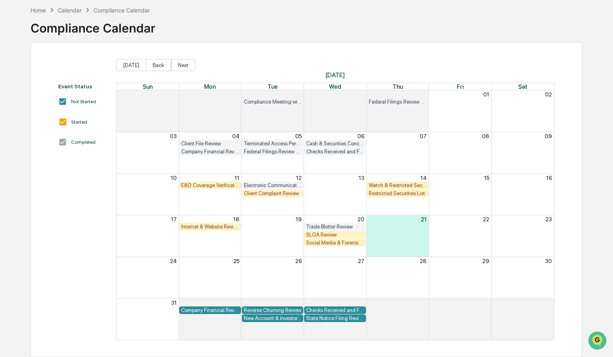
scroll to position [37, 0]
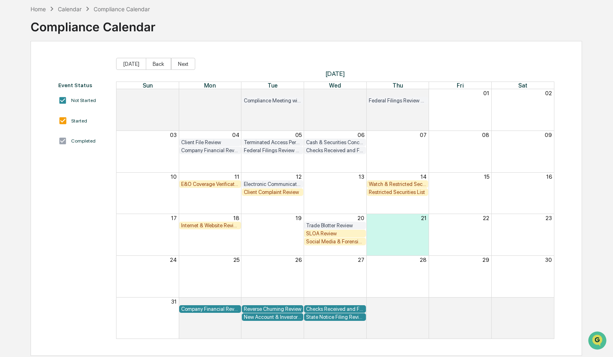
click at [227, 224] on div "Internet & Website Review" at bounding box center [210, 225] width 58 height 6
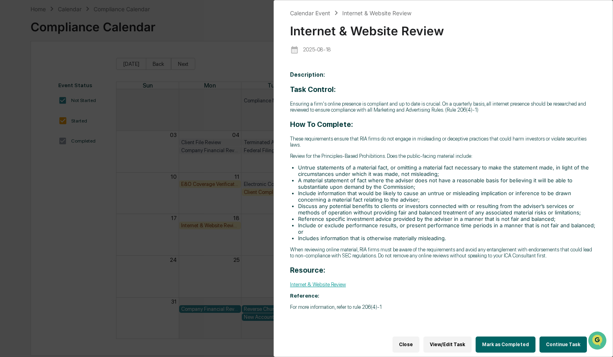
click at [561, 345] on button "Continue Task" at bounding box center [562, 344] width 47 height 16
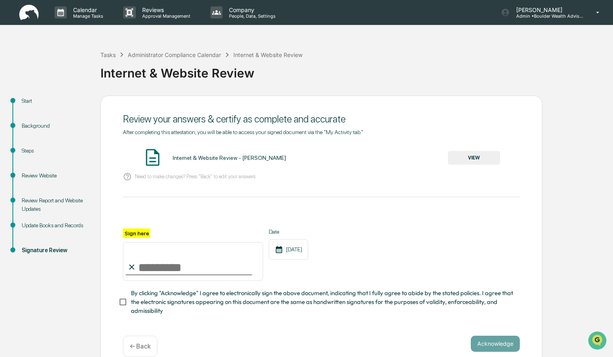
click at [480, 154] on button "VIEW" at bounding box center [474, 158] width 52 height 14
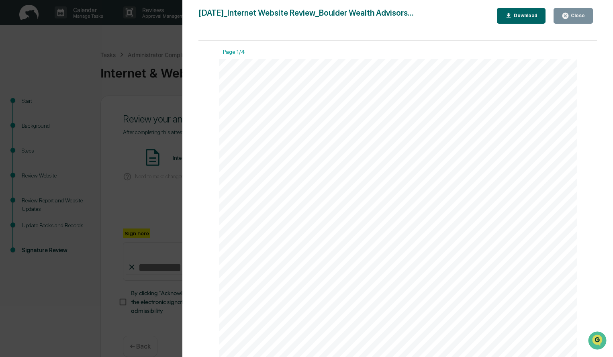
click at [581, 15] on div "Close" at bounding box center [577, 16] width 16 height 6
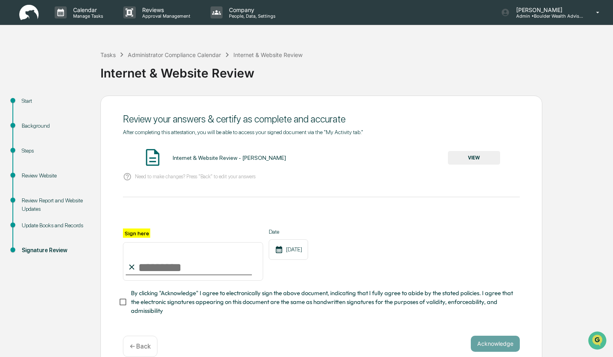
click at [160, 269] on input "Sign here" at bounding box center [193, 261] width 140 height 39
type input "**********"
click at [485, 343] on button "Acknowledge" at bounding box center [495, 344] width 49 height 16
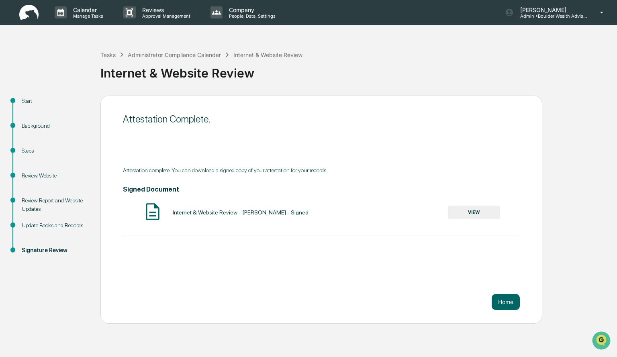
click at [476, 211] on button "VIEW" at bounding box center [474, 213] width 52 height 14
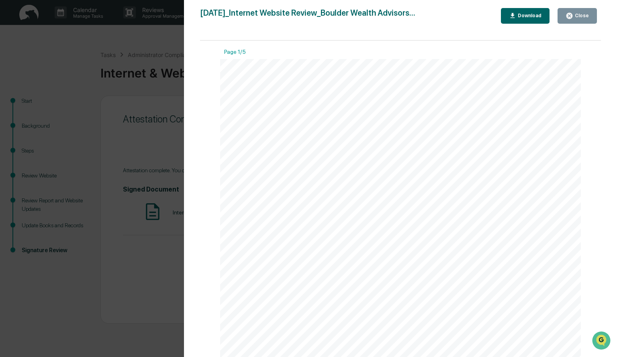
click at [526, 14] on div "Download" at bounding box center [528, 16] width 25 height 6
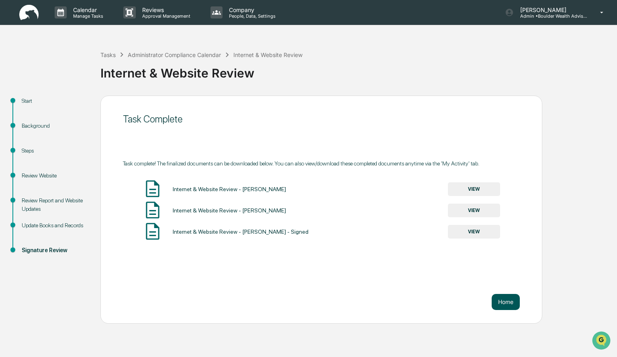
click at [511, 297] on button "Home" at bounding box center [505, 302] width 28 height 16
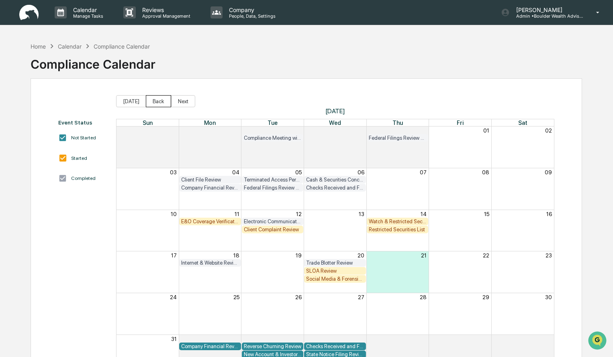
click at [155, 102] on button "Back" at bounding box center [158, 101] width 25 height 12
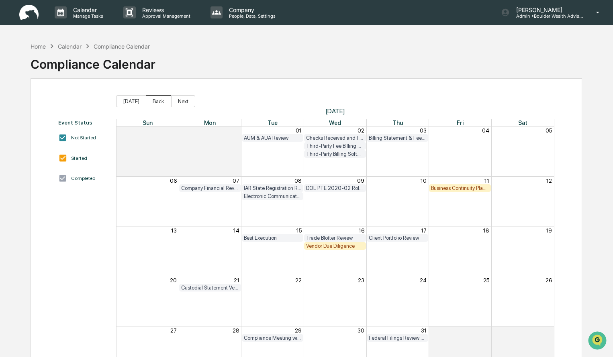
click at [160, 100] on button "Back" at bounding box center [158, 101] width 25 height 12
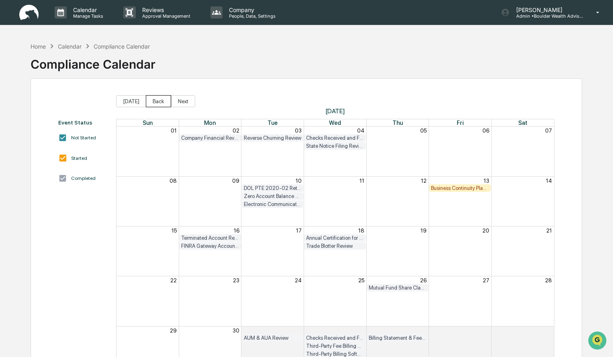
scroll to position [0, 0]
click at [157, 102] on button "Back" at bounding box center [158, 101] width 25 height 12
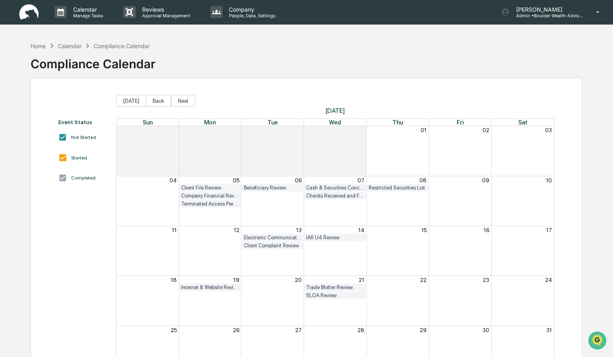
click at [336, 298] on div "SLOA Review" at bounding box center [335, 295] width 58 height 6
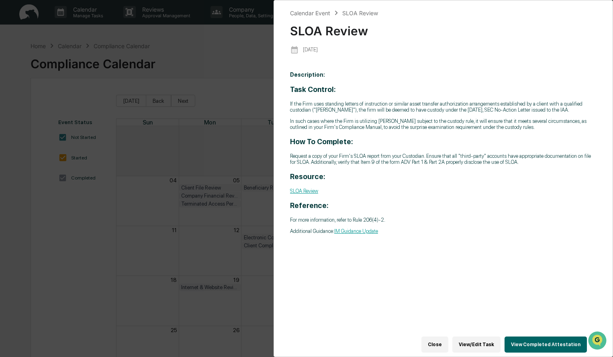
click at [542, 342] on button "View Completed Attestation" at bounding box center [545, 344] width 82 height 16
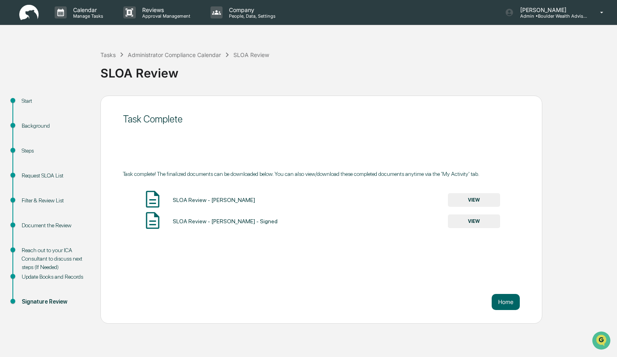
click at [479, 200] on button "VIEW" at bounding box center [474, 200] width 52 height 14
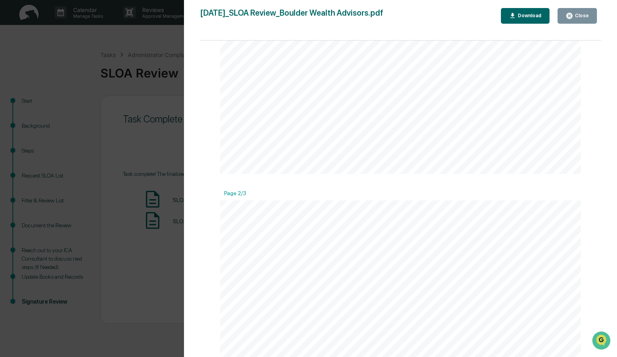
scroll to position [397, 0]
click at [588, 13] on div "Close" at bounding box center [581, 16] width 16 height 6
